Goal: Task Accomplishment & Management: Use online tool/utility

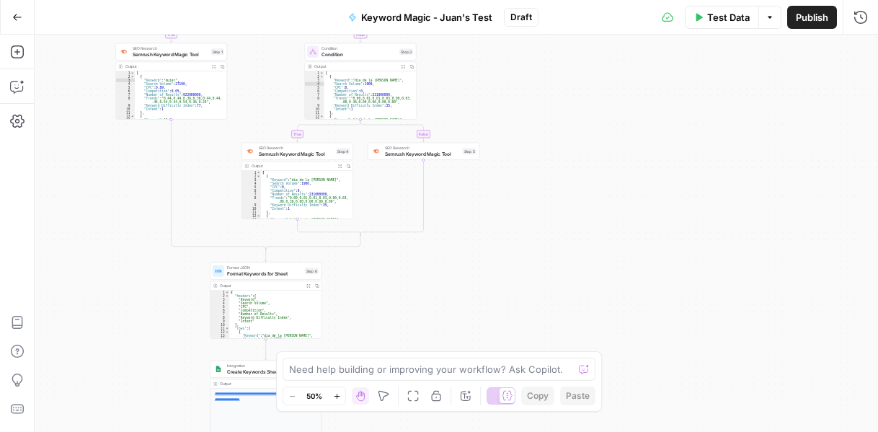
scroll to position [43, 0]
click at [154, 86] on div "[ { "Keyword" : "mujer" , "Search Volume" : 27100 , "CPC" : 0.89 , "Competition…" at bounding box center [178, 99] width 87 height 56
click at [175, 49] on span "SEO Research" at bounding box center [171, 48] width 76 height 6
click at [170, 51] on span "Semrush Keyword Magic Tool" at bounding box center [171, 53] width 76 height 7
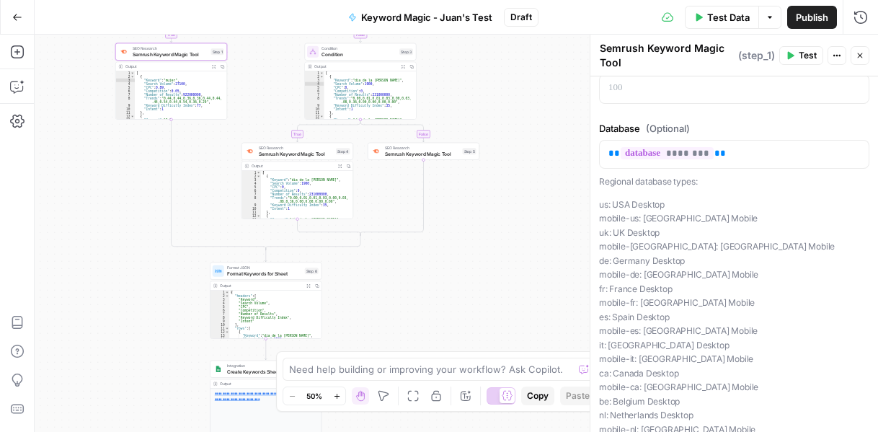
scroll to position [216, 0]
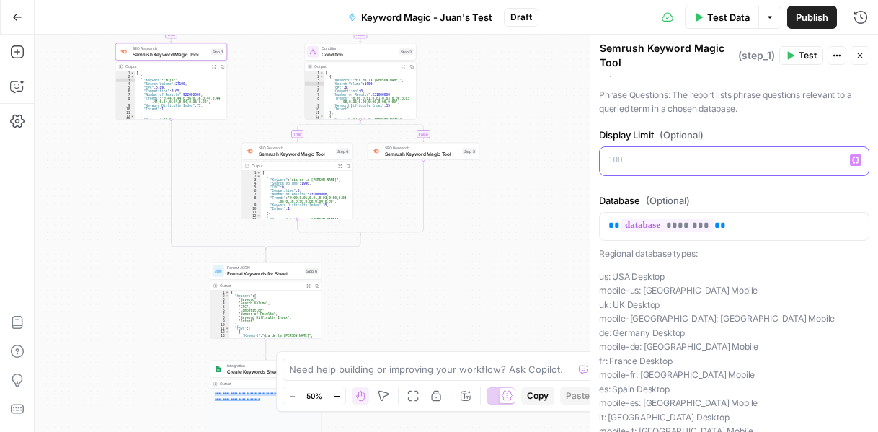
click at [653, 153] on p at bounding box center [734, 160] width 252 height 14
click at [726, 193] on label "Database (Optional)" at bounding box center [734, 200] width 270 height 14
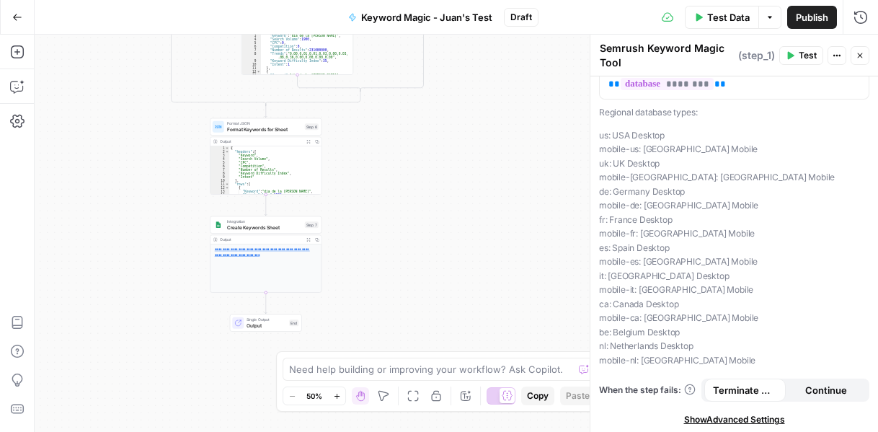
scroll to position [0, 0]
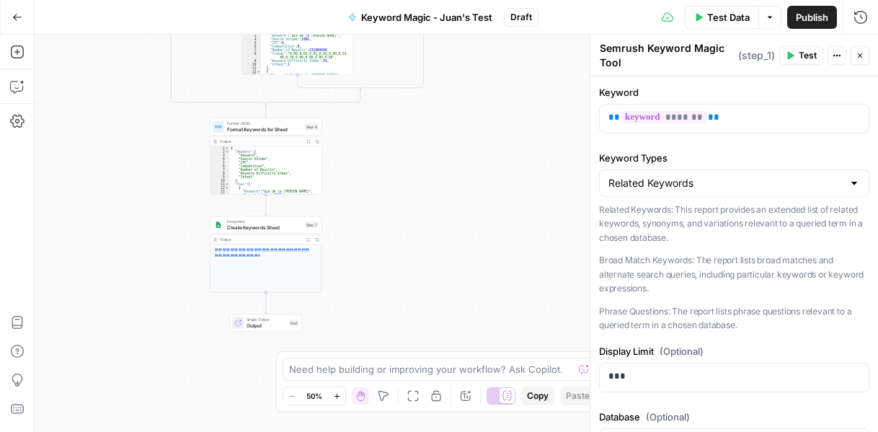
click at [838, 58] on icon "button" at bounding box center [837, 55] width 9 height 9
click at [866, 61] on button "Close" at bounding box center [860, 55] width 19 height 19
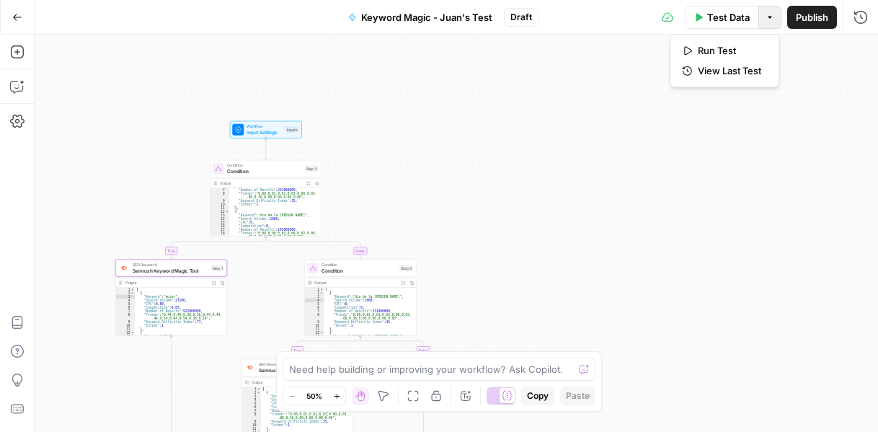
click at [771, 23] on button "Options" at bounding box center [769, 17] width 23 height 23
click at [744, 45] on span "Run Test" at bounding box center [729, 50] width 63 height 14
